Goal: Information Seeking & Learning: Learn about a topic

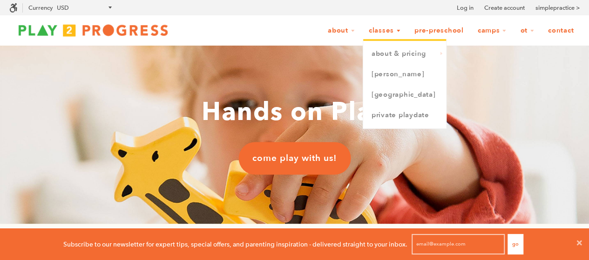
scroll to position [7, 7]
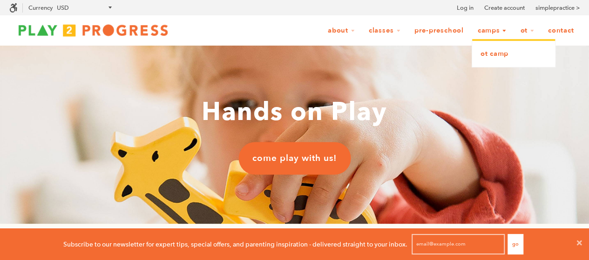
click at [492, 52] on link "OT Camp" at bounding box center [513, 54] width 83 height 20
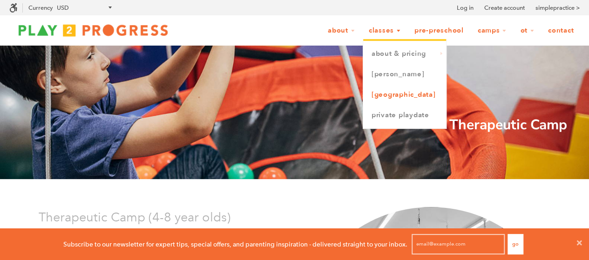
click at [403, 90] on link "[GEOGRAPHIC_DATA]" at bounding box center [404, 95] width 83 height 20
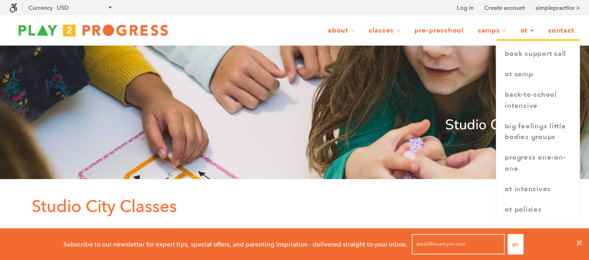
scroll to position [7, 7]
click at [527, 28] on link "OT" at bounding box center [527, 31] width 26 height 18
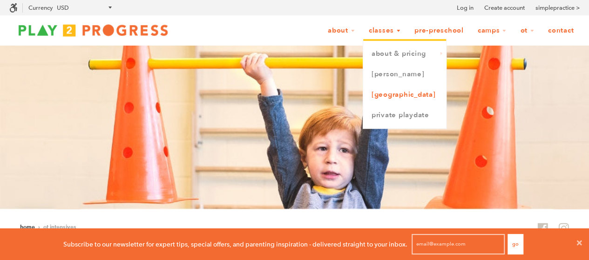
click at [400, 92] on link "[GEOGRAPHIC_DATA]" at bounding box center [404, 95] width 83 height 20
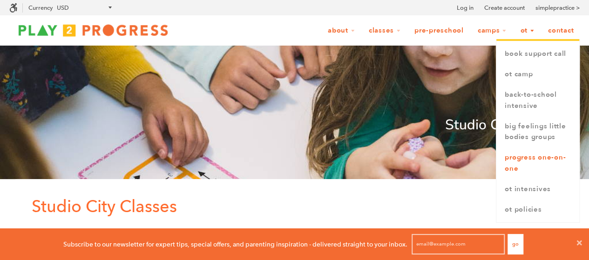
click at [536, 163] on link "Progress One-on-One" at bounding box center [538, 164] width 83 height 32
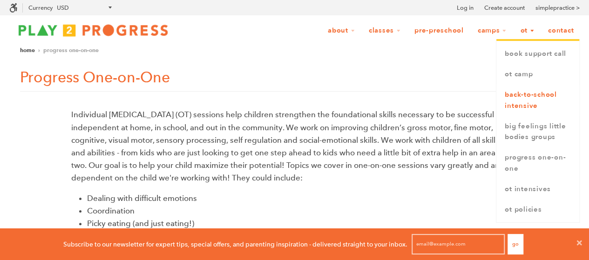
click at [531, 98] on link "Back-to-School Intensive" at bounding box center [538, 101] width 83 height 32
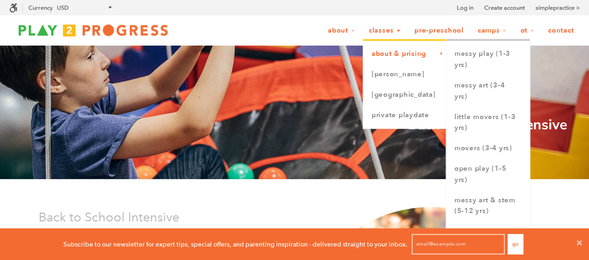
click at [395, 59] on link "About & Pricing" at bounding box center [404, 54] width 83 height 20
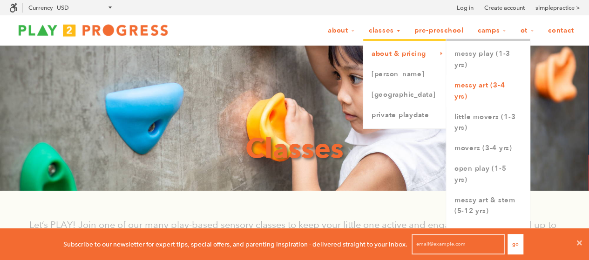
scroll to position [47, 0]
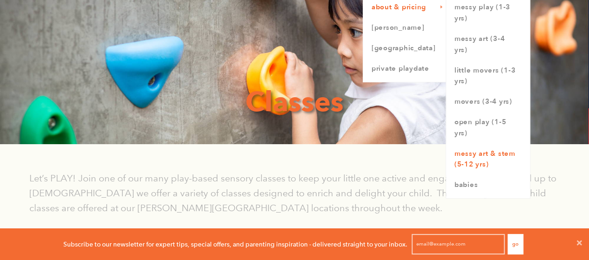
click at [490, 157] on link "Messy Art & STEM (5-12 yrs)" at bounding box center [488, 160] width 84 height 32
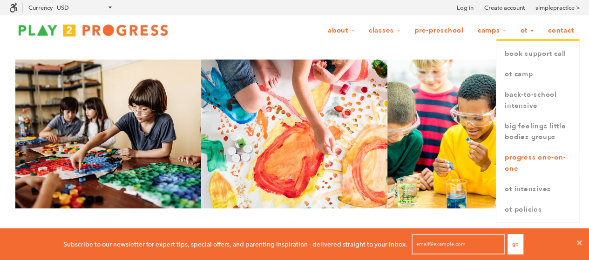
click at [541, 163] on link "Progress One-on-One" at bounding box center [538, 164] width 83 height 32
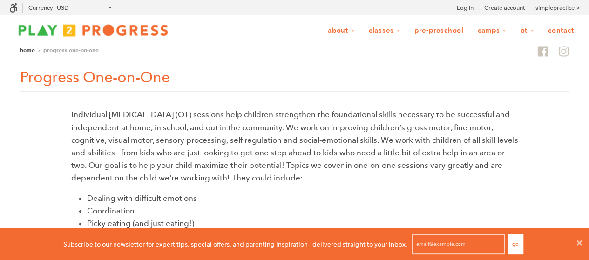
scroll to position [7, 7]
click at [82, 28] on img at bounding box center [93, 30] width 168 height 19
